Goal: Task Accomplishment & Management: Manage account settings

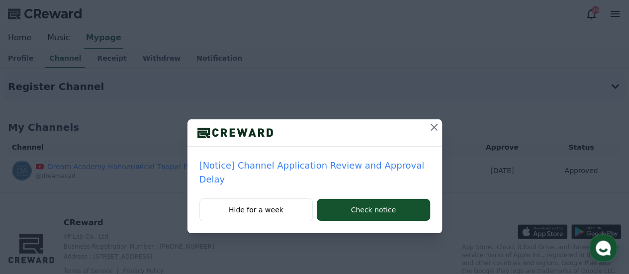
click at [428, 125] on icon at bounding box center [434, 127] width 12 height 12
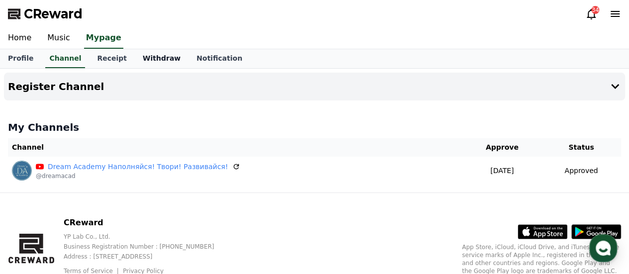
click at [145, 59] on link "Withdraw" at bounding box center [162, 58] width 54 height 19
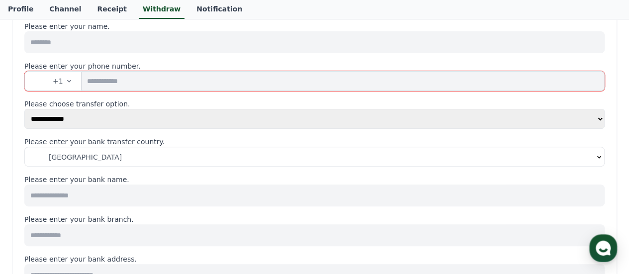
scroll to position [199, 0]
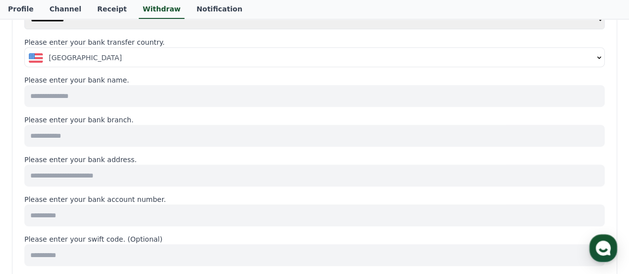
click at [599, 58] on icon "button" at bounding box center [600, 58] width 8 height 8
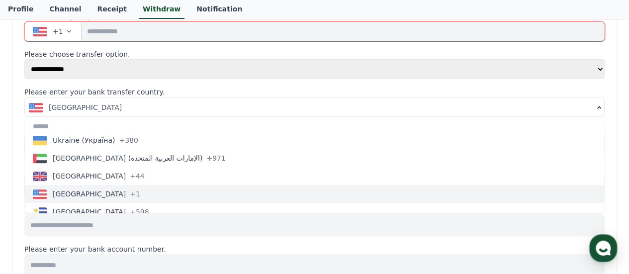
scroll to position [4094, 0]
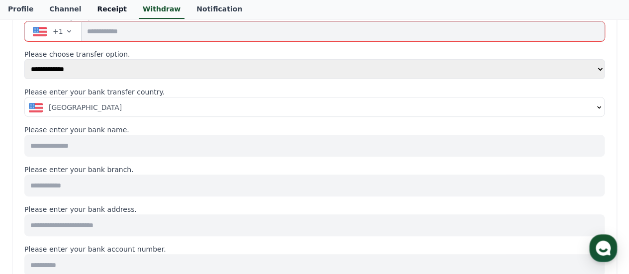
click at [98, 9] on link "Receipt" at bounding box center [112, 9] width 46 height 19
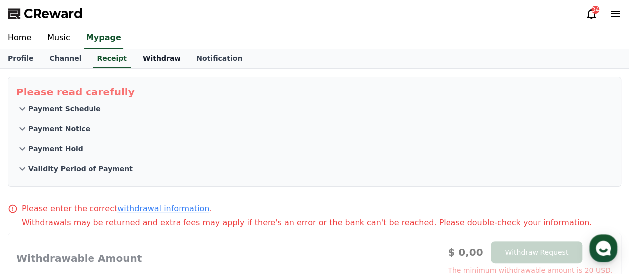
click at [146, 55] on link "Withdraw" at bounding box center [162, 58] width 54 height 19
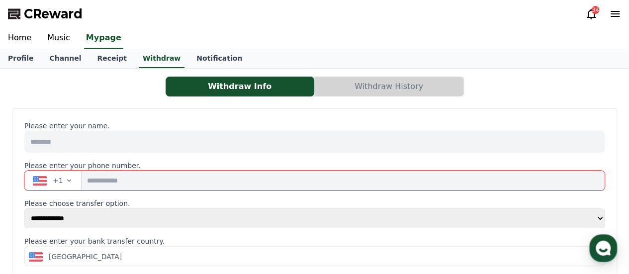
click at [404, 83] on button "Withdraw History" at bounding box center [389, 87] width 149 height 20
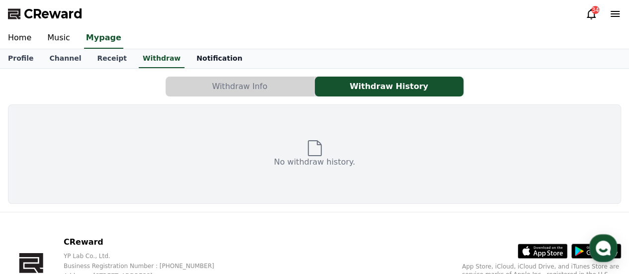
click at [194, 59] on link "Notification" at bounding box center [220, 58] width 62 height 19
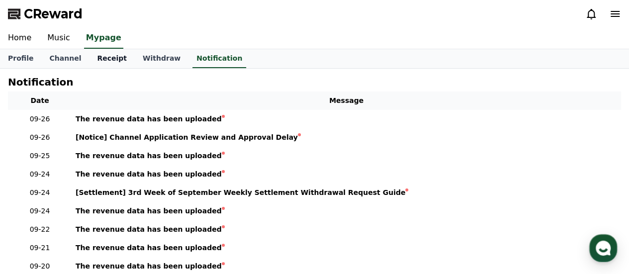
click at [91, 57] on link "Receipt" at bounding box center [112, 58] width 46 height 19
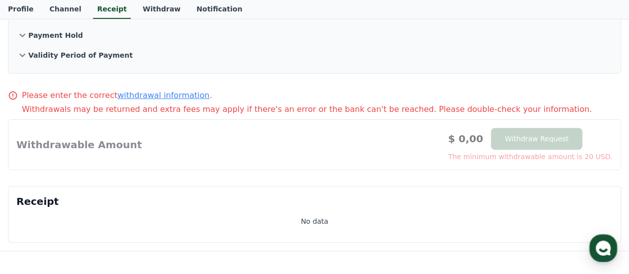
scroll to position [100, 0]
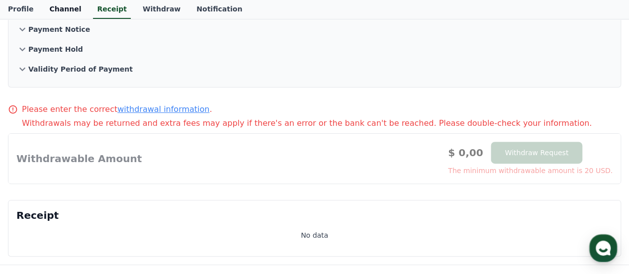
click at [52, 7] on link "Channel" at bounding box center [65, 9] width 48 height 19
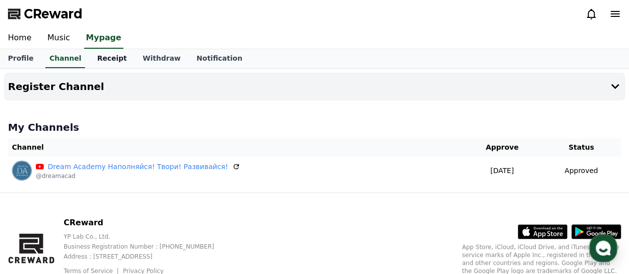
click at [100, 59] on link "Receipt" at bounding box center [112, 58] width 46 height 19
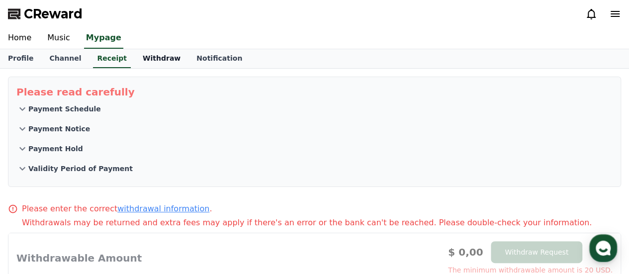
click at [137, 59] on link "Withdraw" at bounding box center [162, 58] width 54 height 19
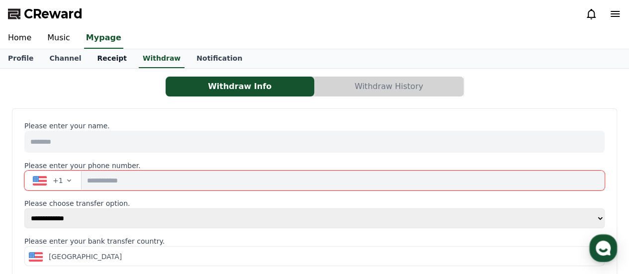
click at [96, 58] on link "Receipt" at bounding box center [112, 58] width 46 height 19
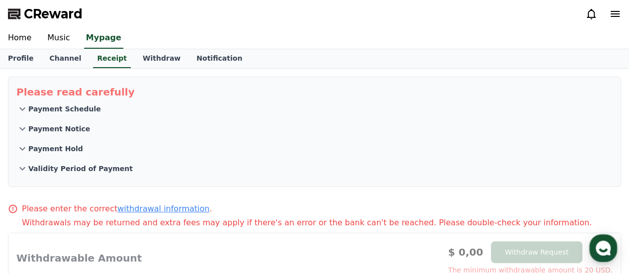
click at [21, 128] on icon at bounding box center [22, 128] width 6 height 3
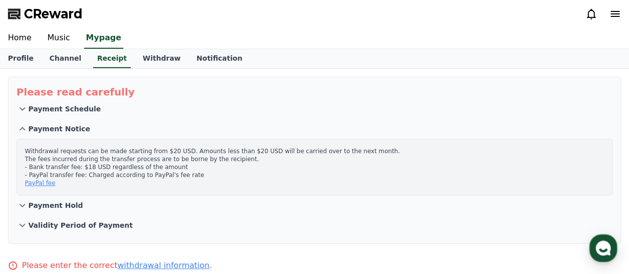
click at [22, 204] on icon at bounding box center [22, 206] width 12 height 12
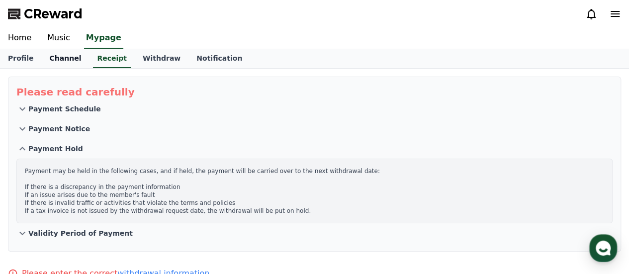
click at [55, 60] on link "Channel" at bounding box center [65, 58] width 48 height 19
